Goal: Task Accomplishment & Management: Manage account settings

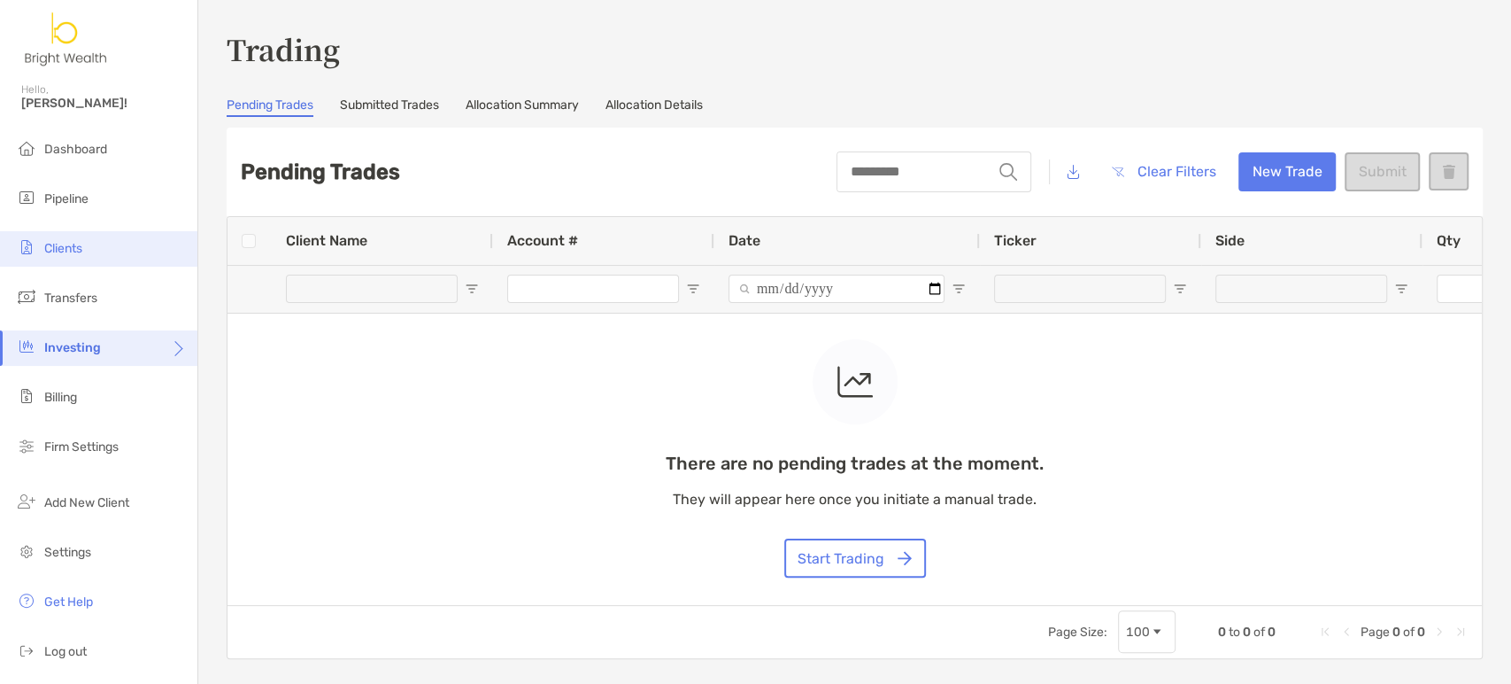
click at [58, 242] on span "Clients" at bounding box center [63, 248] width 38 height 15
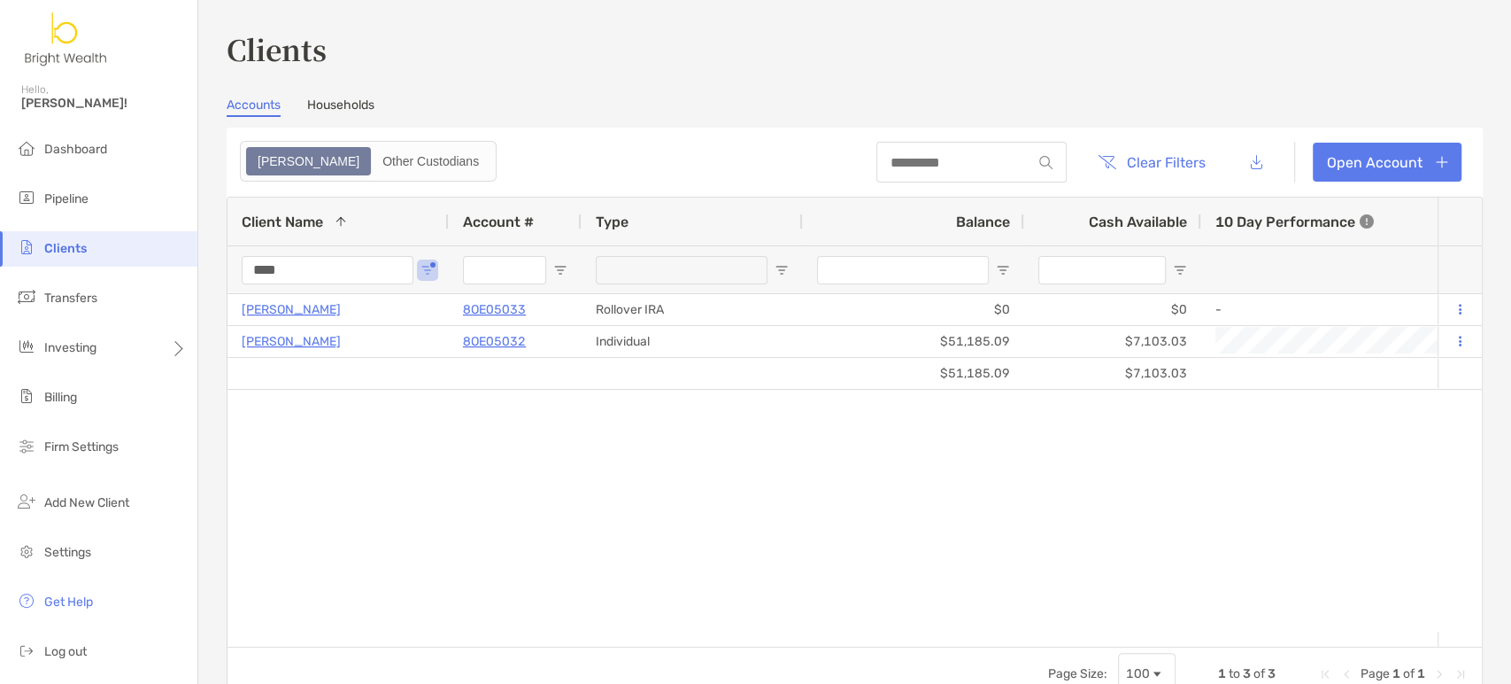
drag, startPoint x: 344, startPoint y: 279, endPoint x: 54, endPoint y: 275, distance: 290.4
click at [133, 281] on div "Clients Hello, Henry! Dashboard Pipeline Clients Transfers Investing Billing Fi…" at bounding box center [755, 342] width 1511 height 684
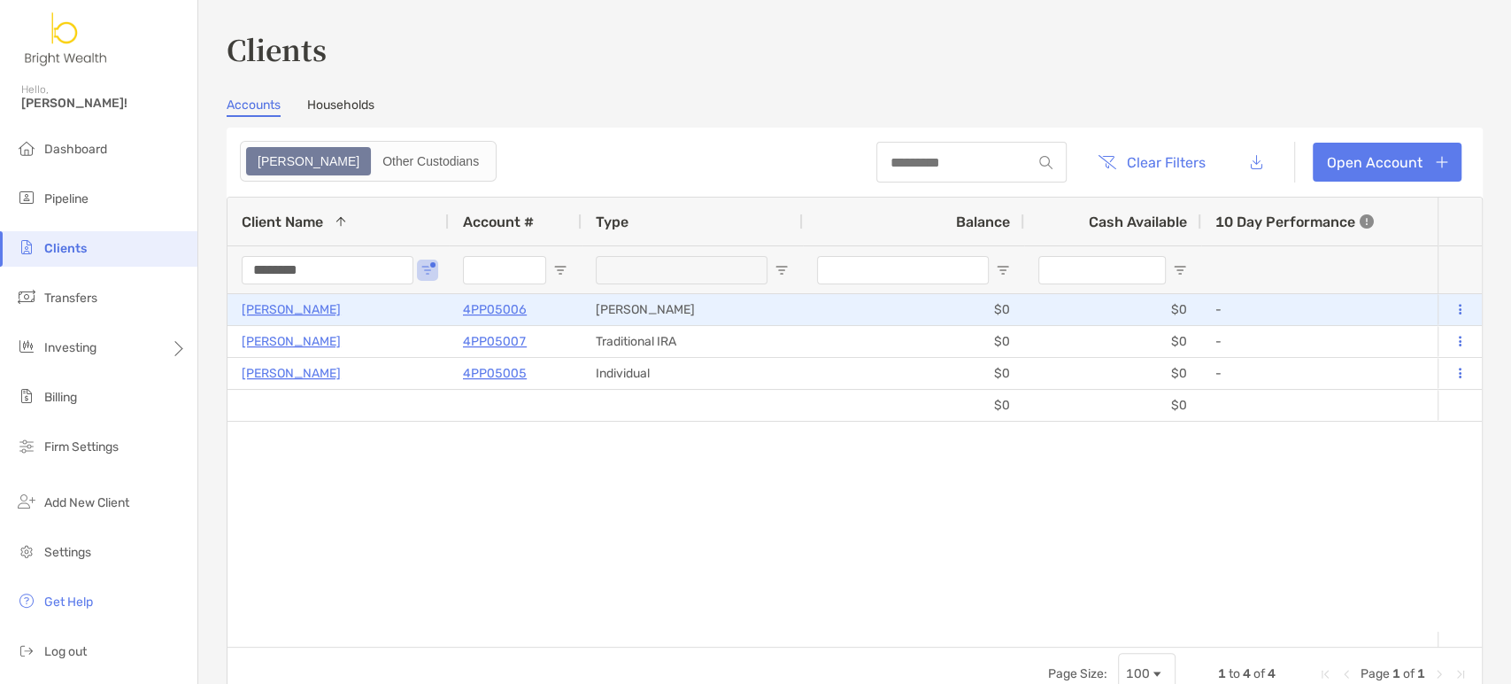
type input "********"
click at [483, 303] on p "4PP05006" at bounding box center [495, 309] width 64 height 22
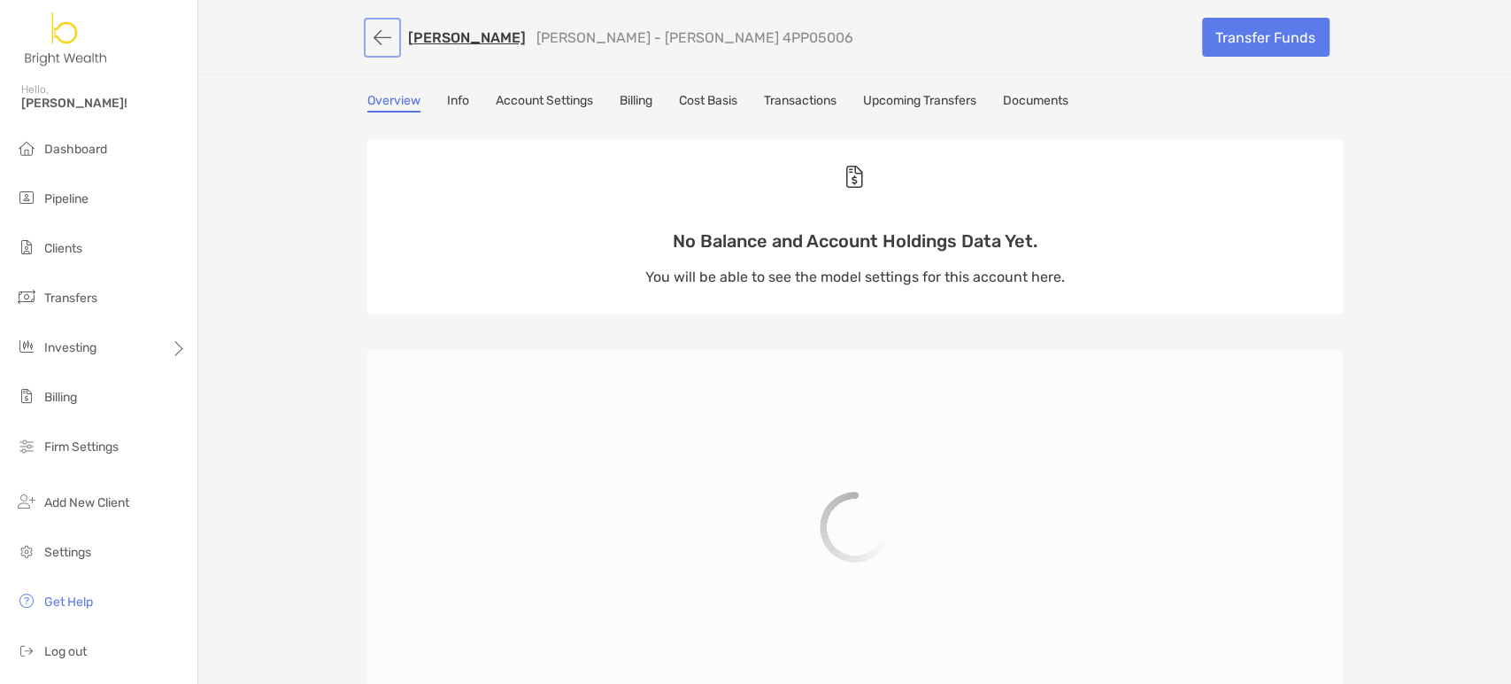
click at [367, 46] on button "button" at bounding box center [382, 37] width 30 height 33
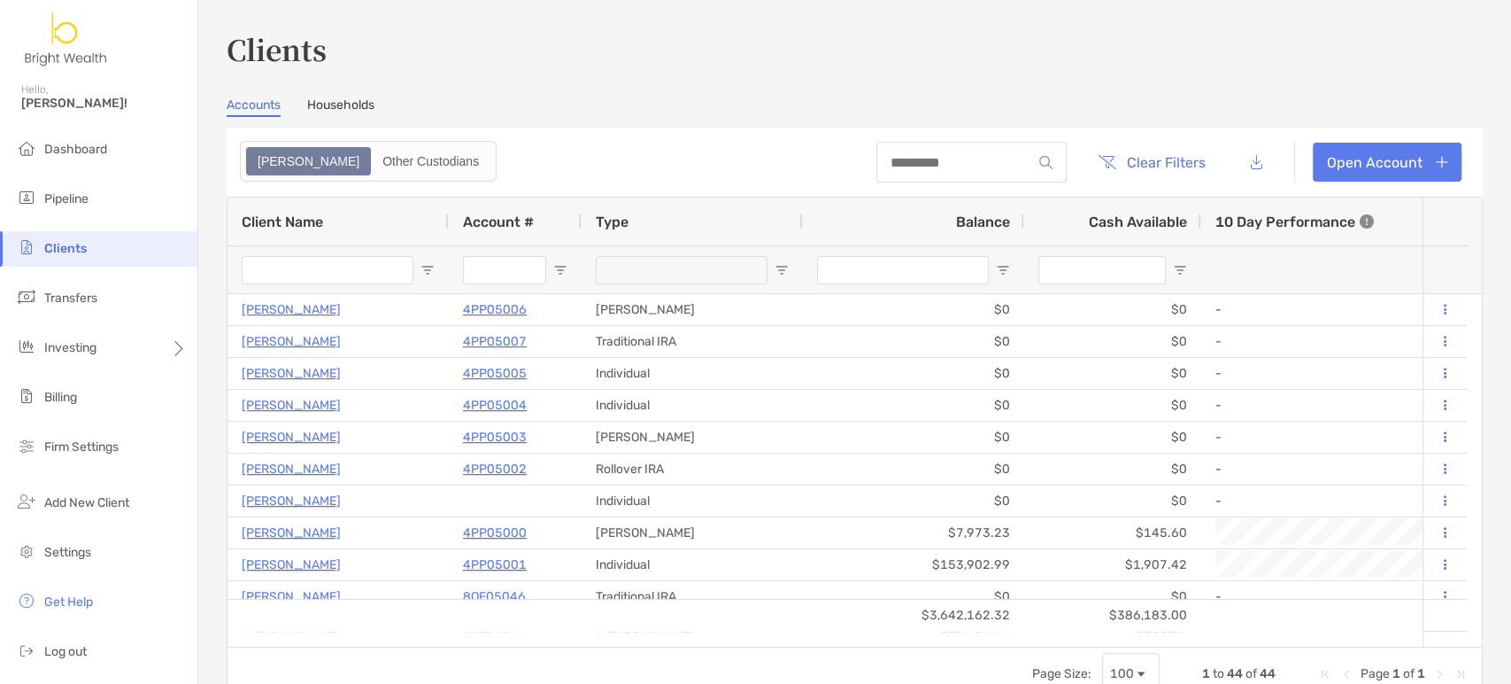
type input "********"
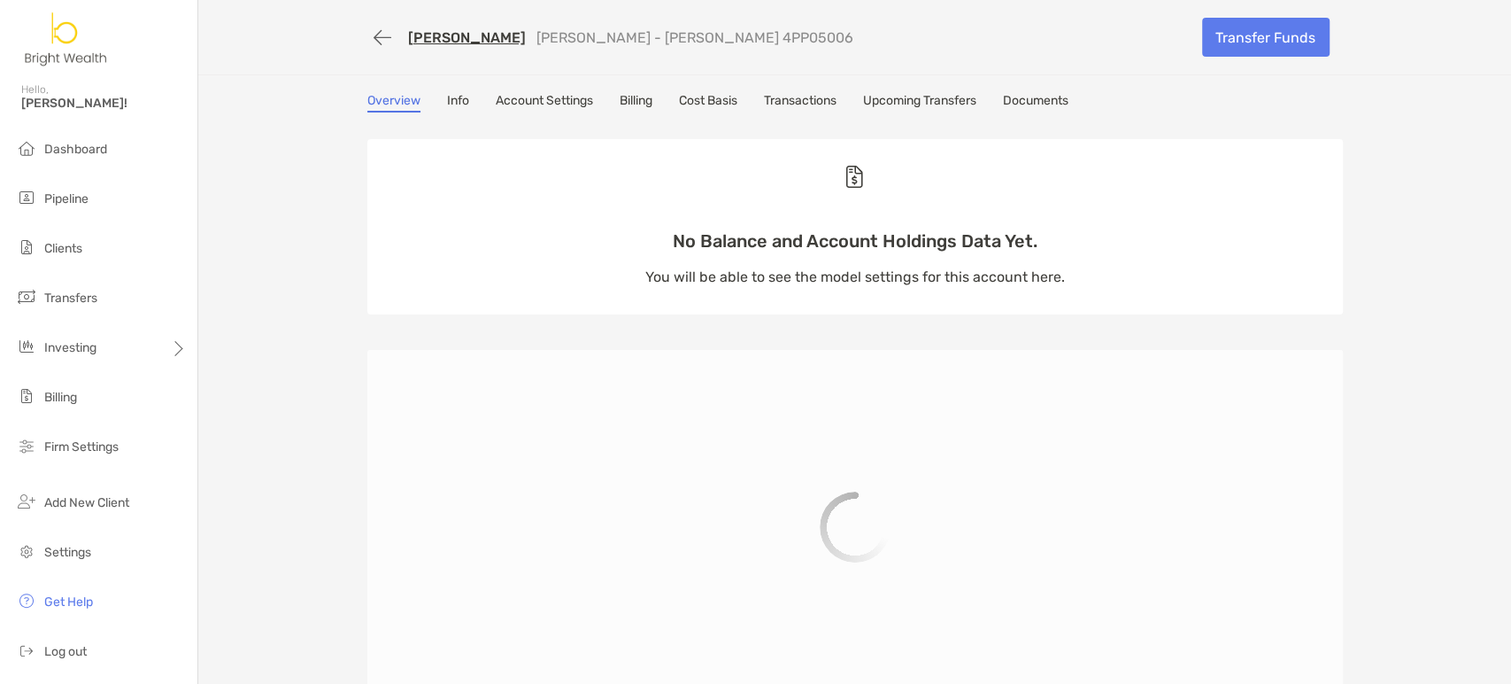
click at [578, 105] on link "Account Settings" at bounding box center [544, 102] width 97 height 19
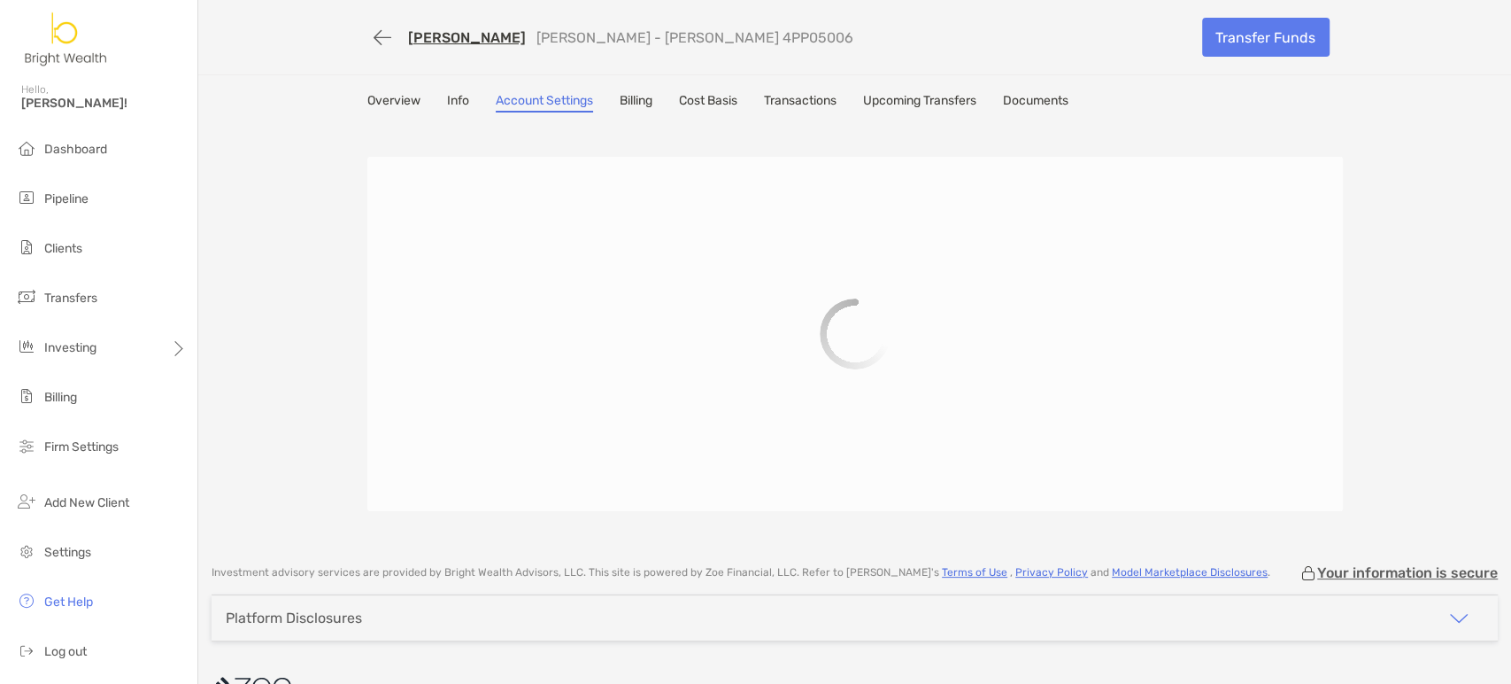
drag, startPoint x: 471, startPoint y: 103, endPoint x: 456, endPoint y: 103, distance: 15.1
click at [470, 103] on div "Overview Info Account Settings Billing Cost Basis Transactions Upcoming Transfe…" at bounding box center [855, 102] width 976 height 19
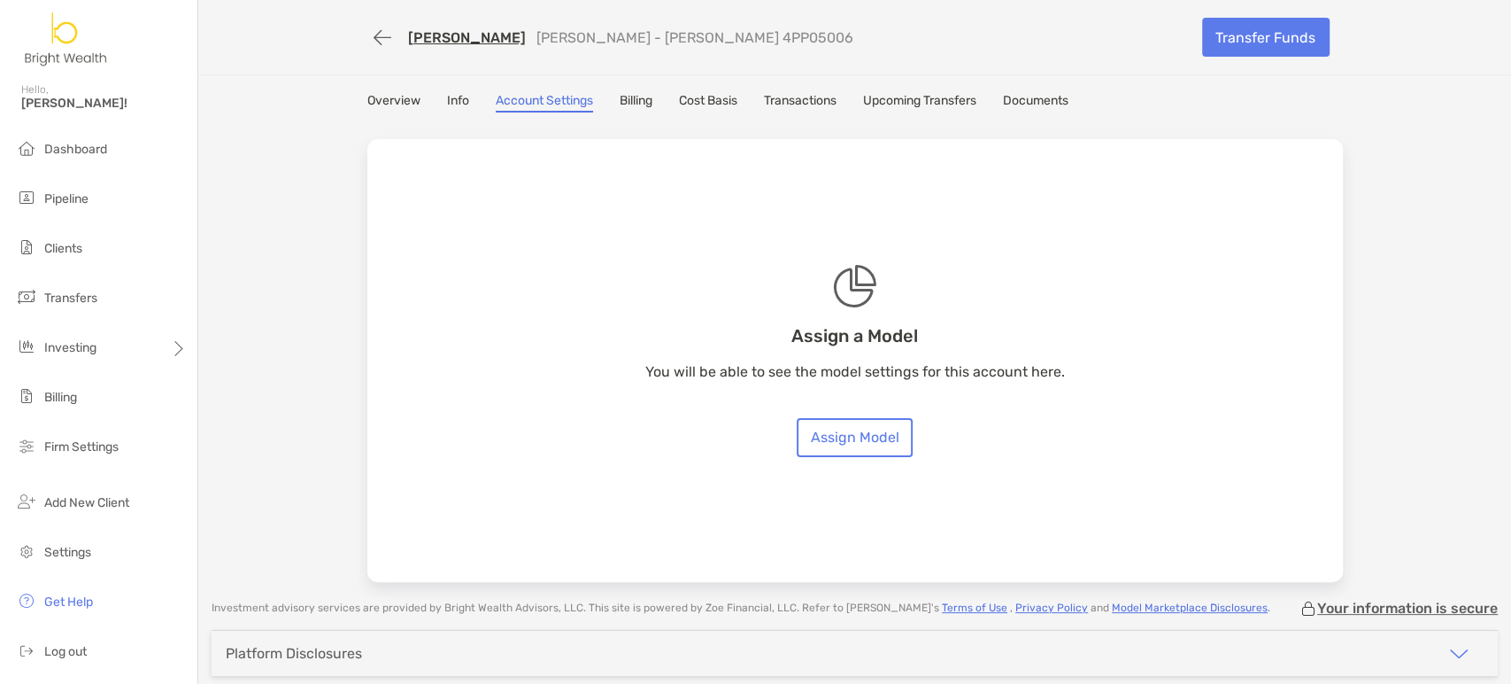
click at [458, 111] on link "Info" at bounding box center [458, 102] width 22 height 19
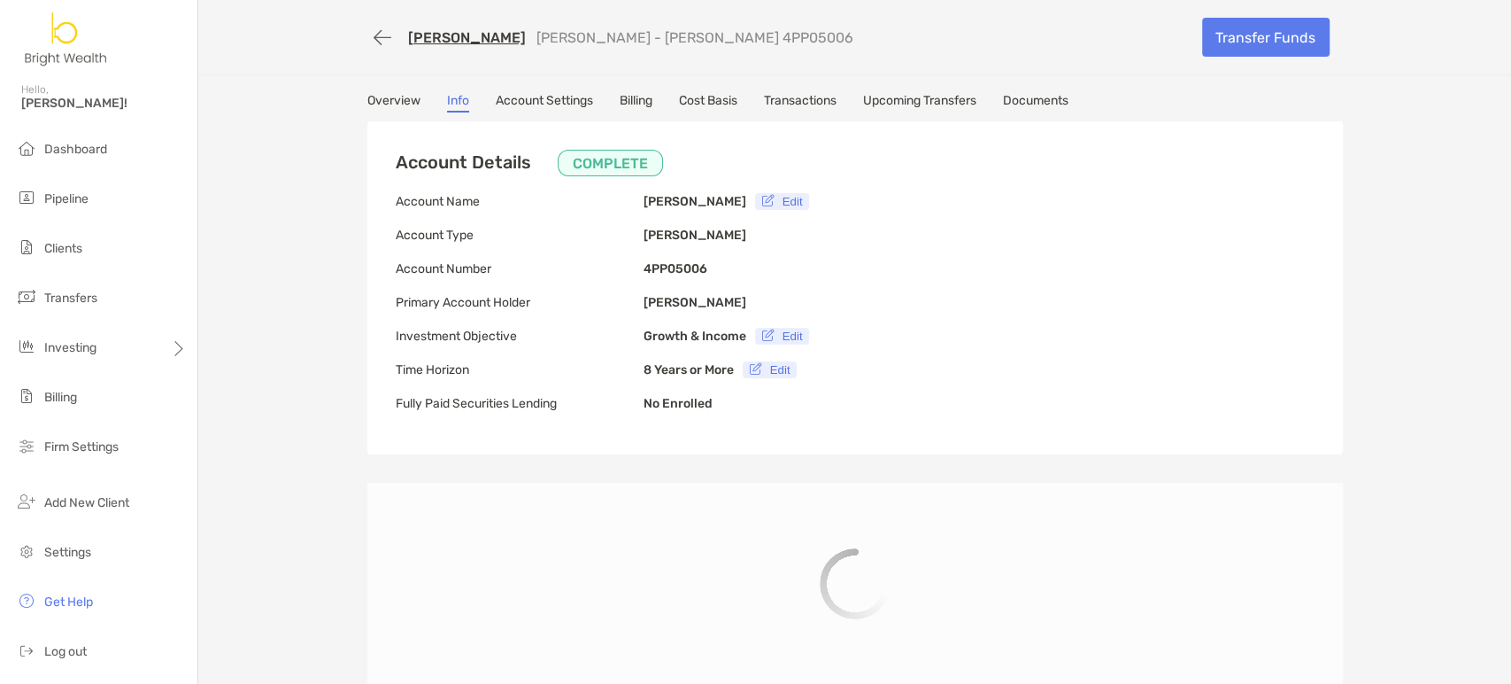
type input "**********"
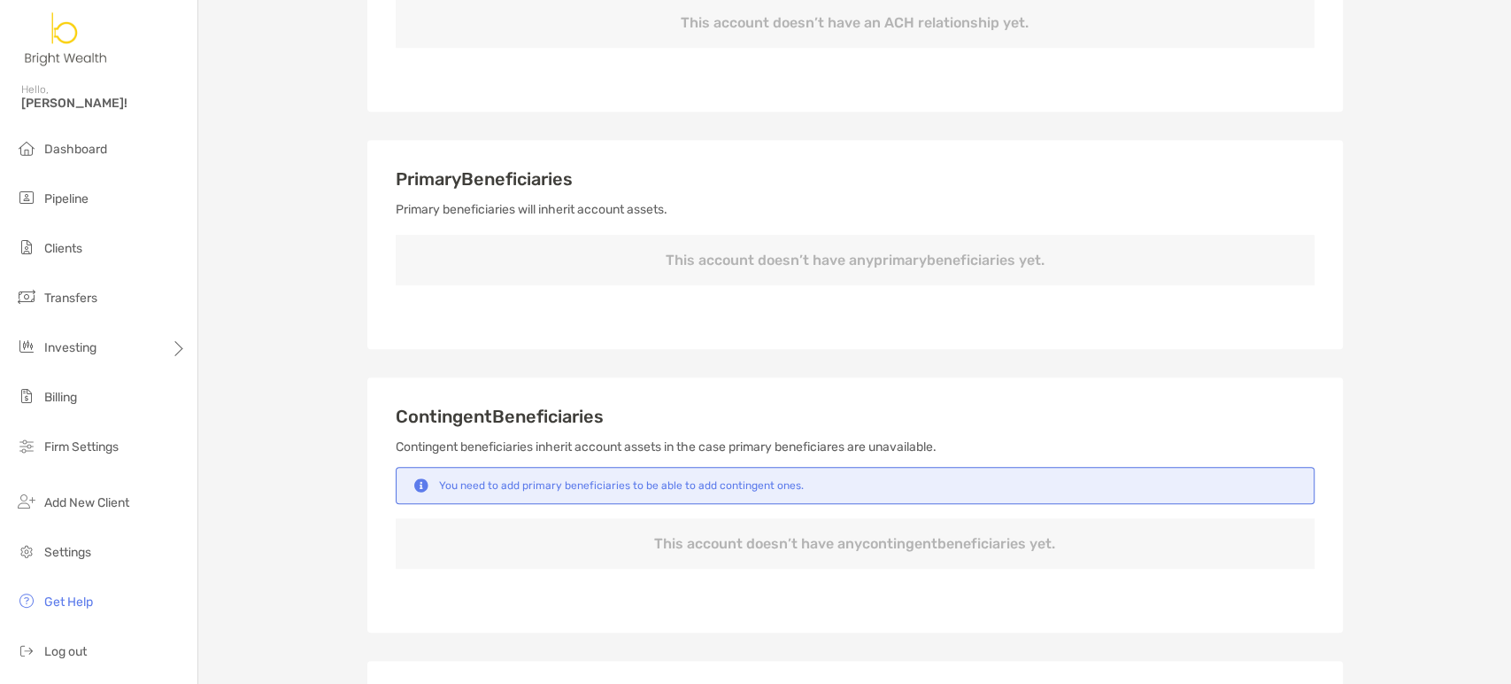
scroll to position [590, 0]
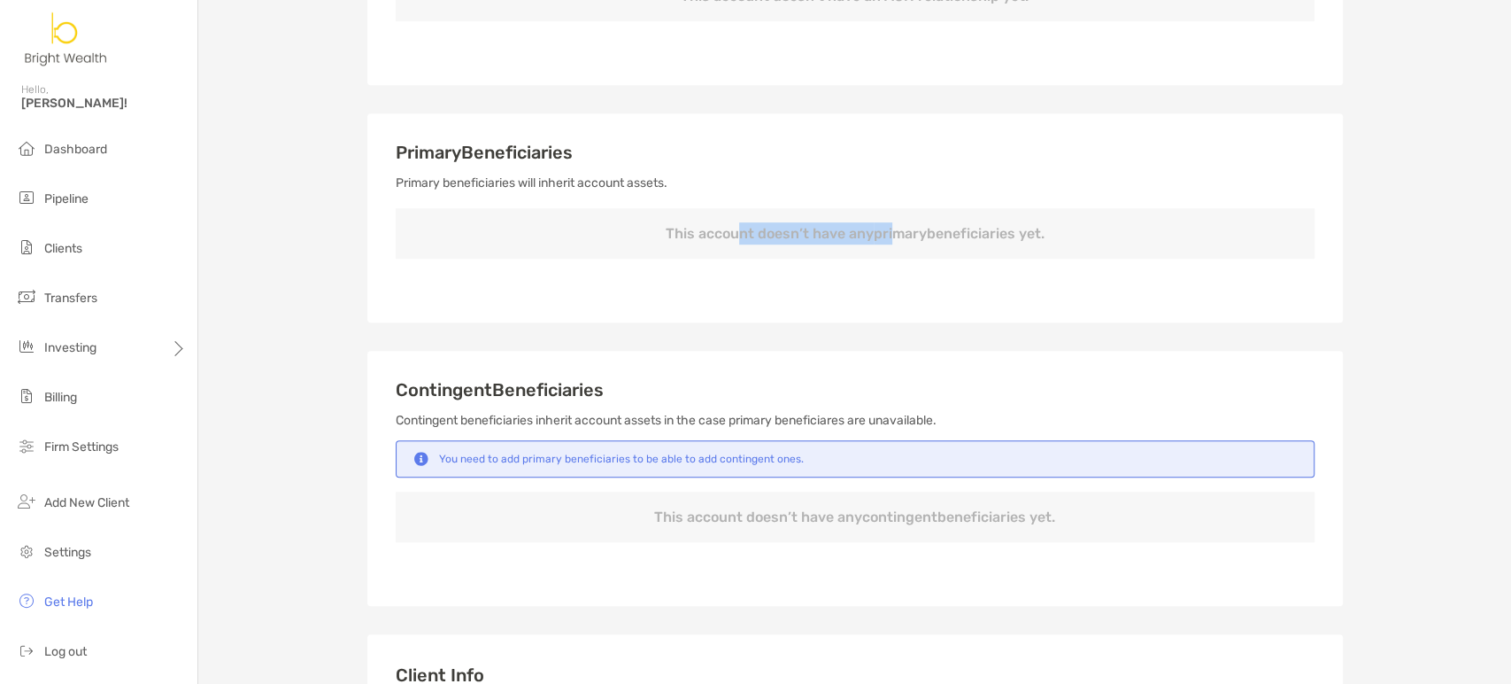
drag, startPoint x: 730, startPoint y: 239, endPoint x: 884, endPoint y: 238, distance: 154.1
click at [884, 238] on p "This account doesn’t have any primary beneficiaries yet." at bounding box center [855, 233] width 919 height 50
click at [1122, 296] on div "Primary Beneficiaries Primary beneficiaries will inherit account assets. This a…" at bounding box center [855, 217] width 976 height 209
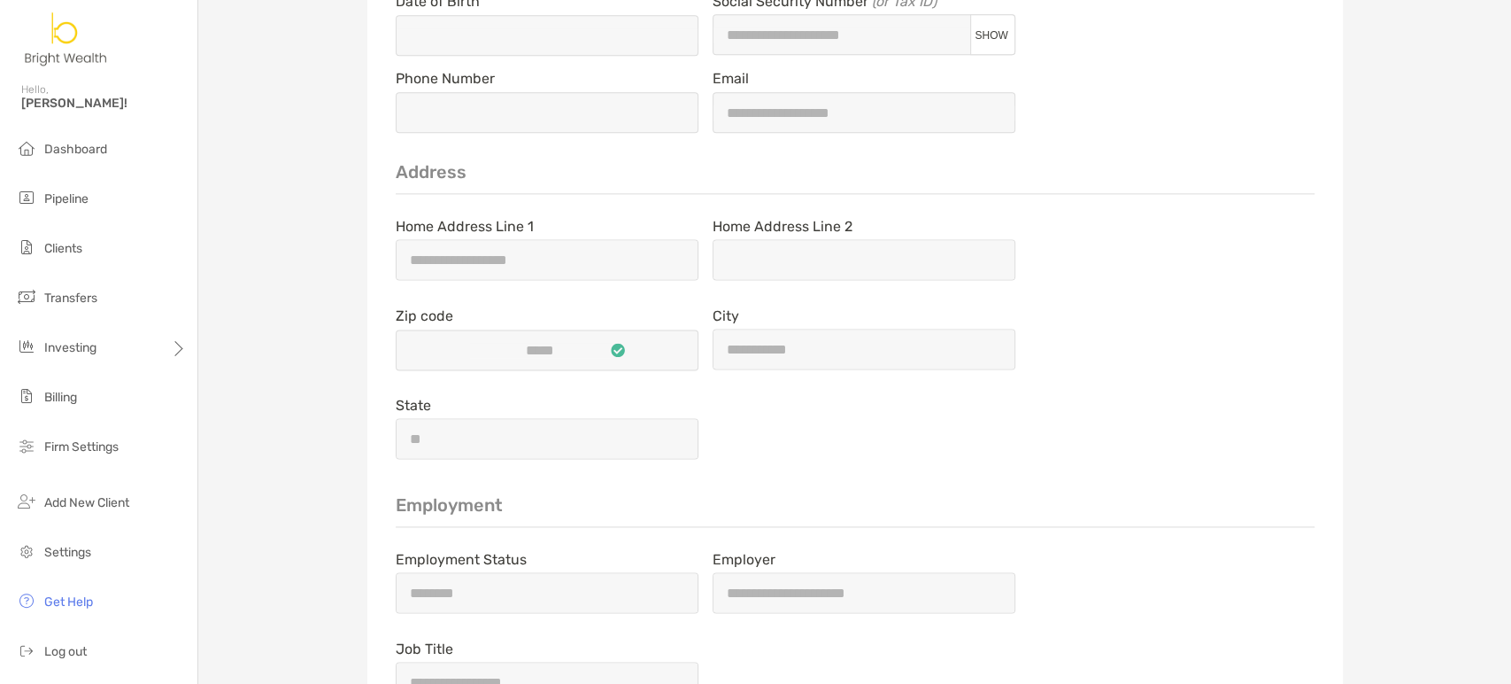
scroll to position [1488, 0]
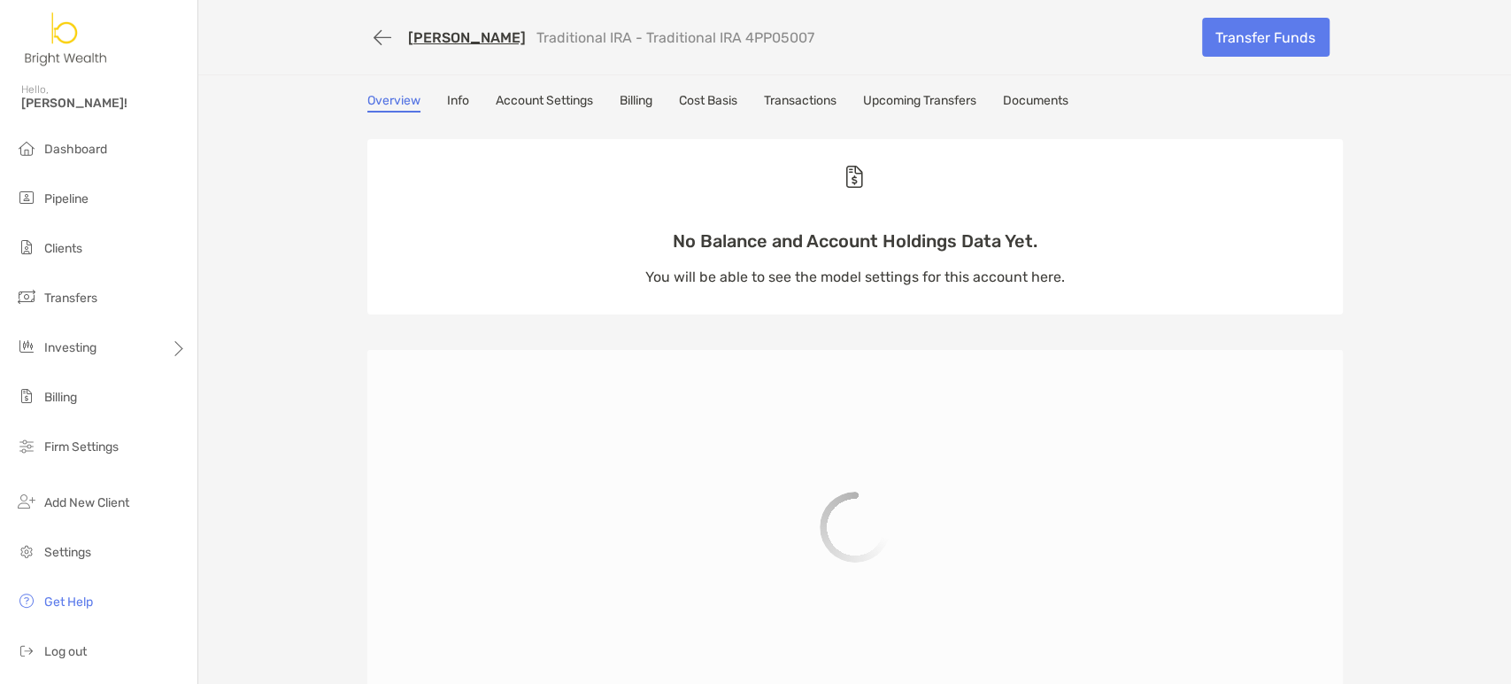
click at [453, 103] on link "Info" at bounding box center [458, 102] width 22 height 19
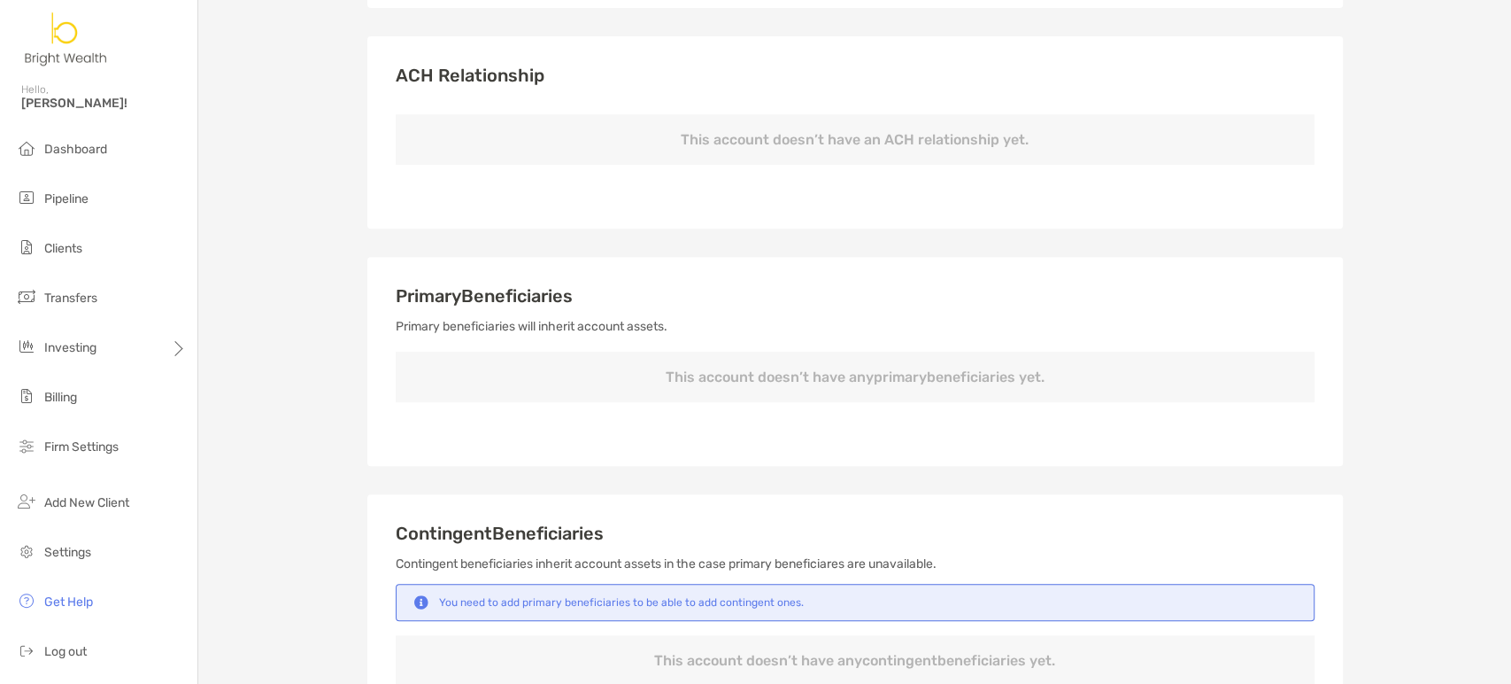
scroll to position [491, 0]
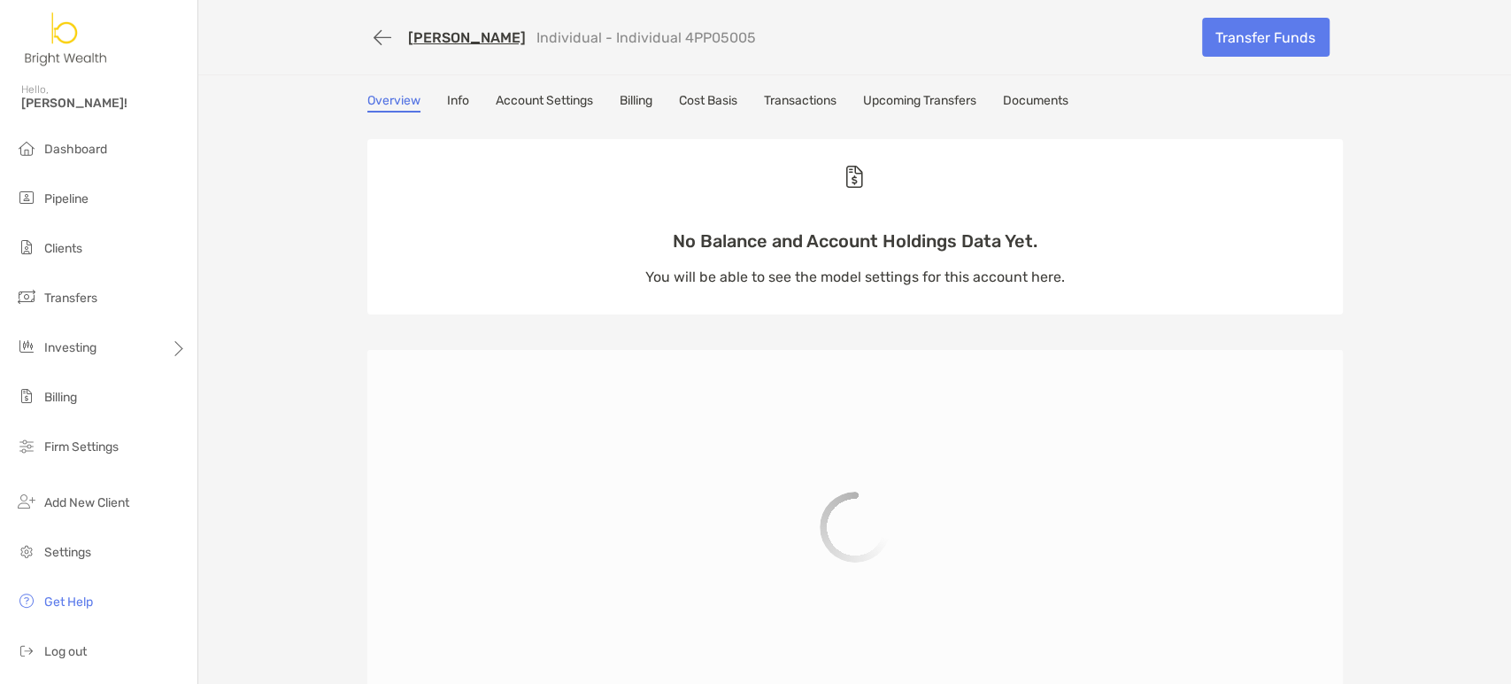
click at [435, 104] on div "Overview Info Account Settings Billing Cost Basis Transactions Upcoming Transfe…" at bounding box center [855, 102] width 976 height 19
click at [482, 112] on div "Overview Info Account Settings Billing Cost Basis Transactions Upcoming Transfe…" at bounding box center [855, 416] width 1011 height 646
click at [458, 102] on link "Info" at bounding box center [458, 102] width 22 height 19
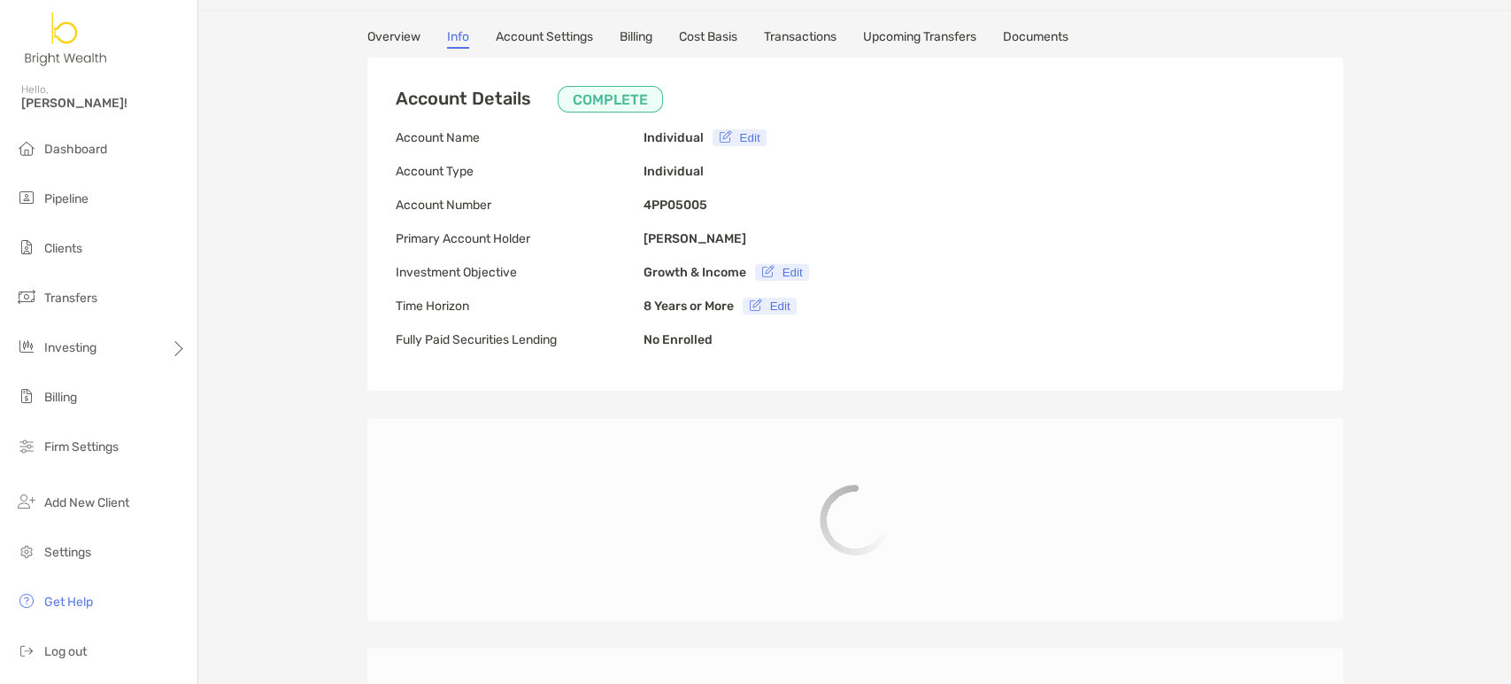
type input "**********"
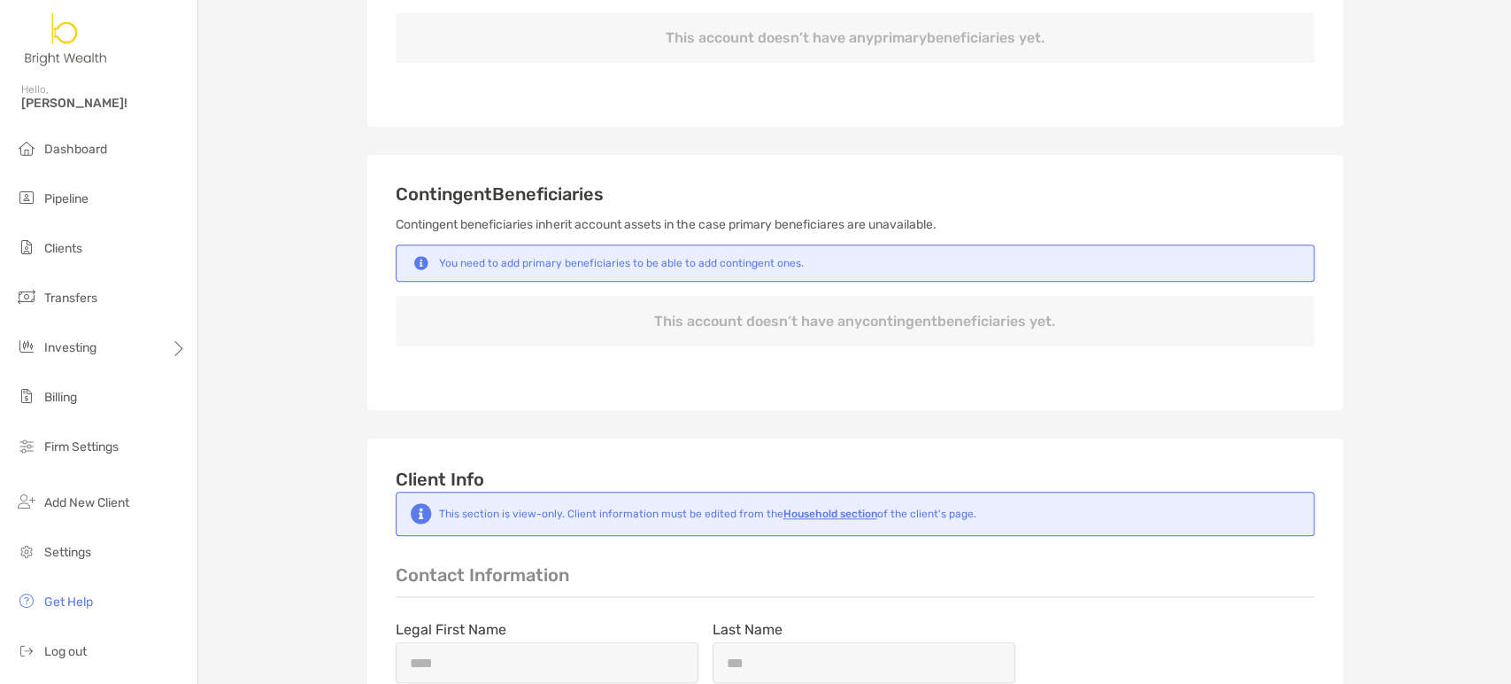
scroll to position [786, 0]
drag, startPoint x: 551, startPoint y: 253, endPoint x: 785, endPoint y: 260, distance: 234.7
click at [745, 259] on div "You need to add primary beneficiaries to be able to add contingent ones." at bounding box center [621, 262] width 365 height 12
click at [802, 260] on div "You need to add primary beneficiaries to be able to add contingent ones." at bounding box center [855, 261] width 919 height 37
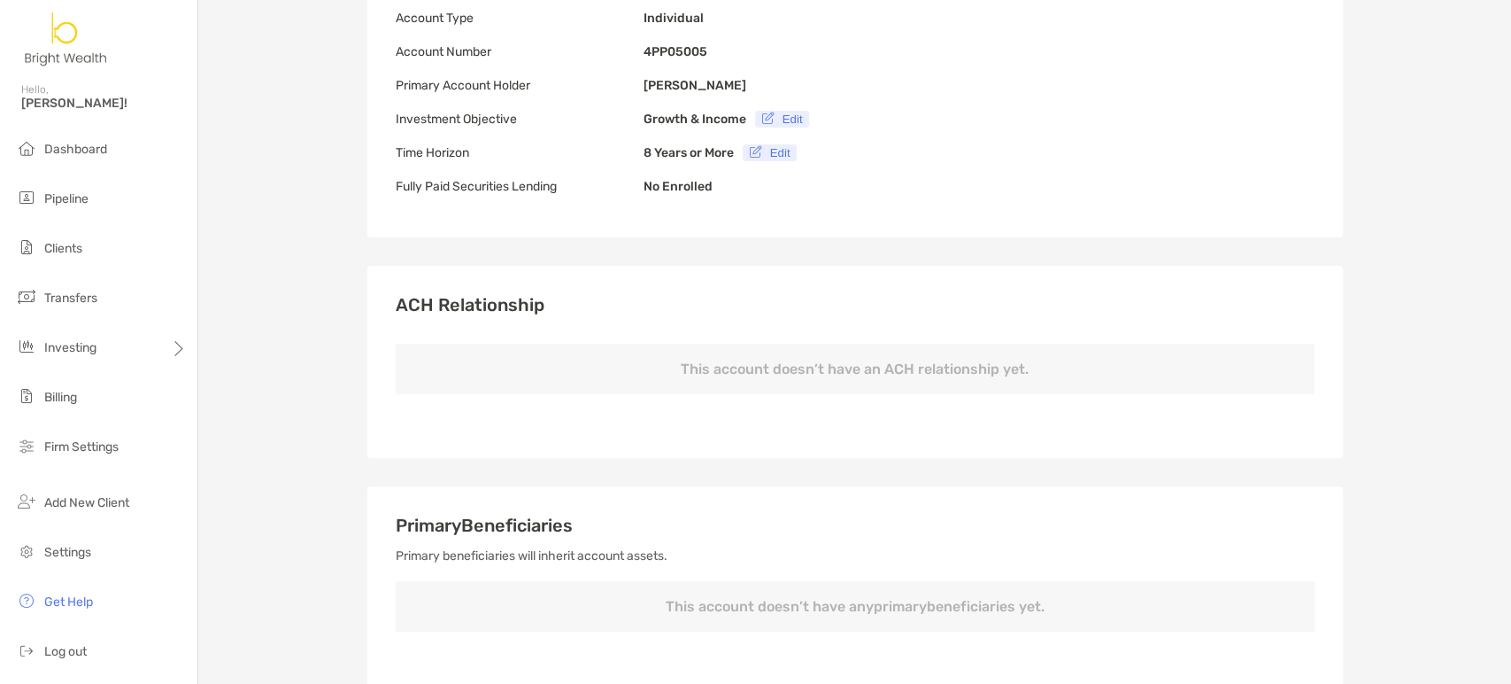
scroll to position [98, 0]
